Goal: Find specific page/section: Find specific page/section

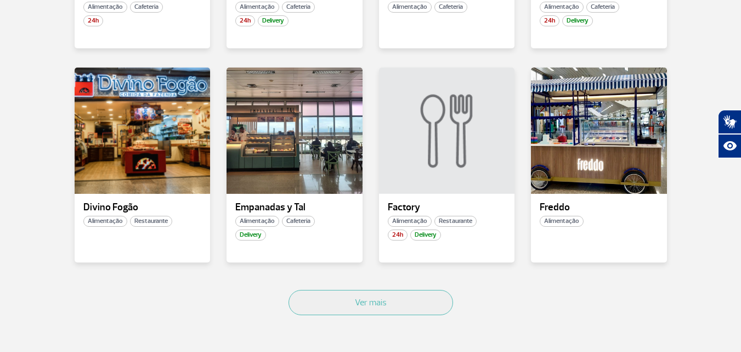
scroll to position [701, 0]
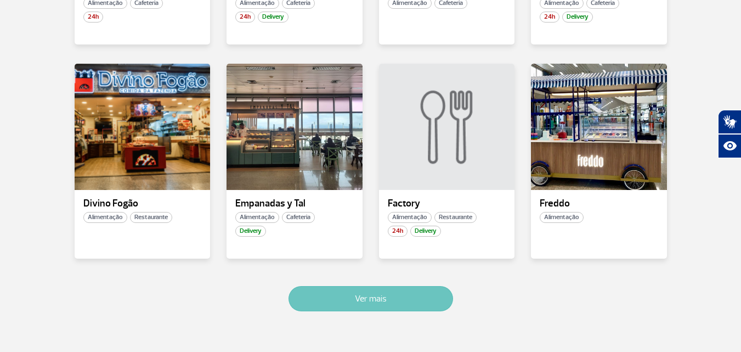
click at [368, 301] on button "Ver mais" at bounding box center [371, 298] width 165 height 25
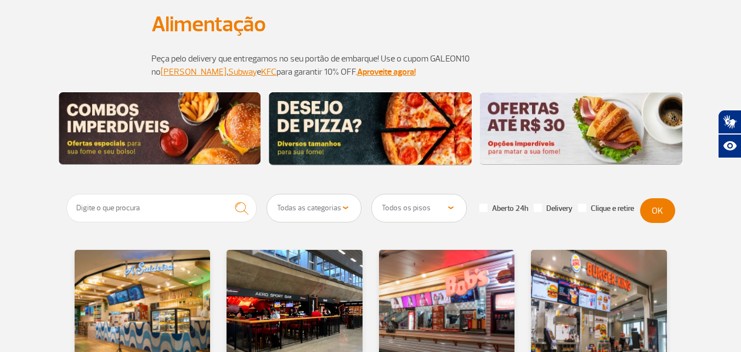
scroll to position [0, 0]
